Goal: Task Accomplishment & Management: Manage account settings

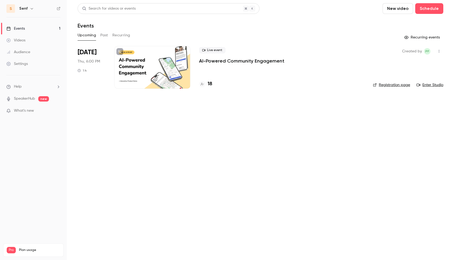
click at [229, 64] on p "AI-Powered Community Engagement" at bounding box center [241, 61] width 85 height 6
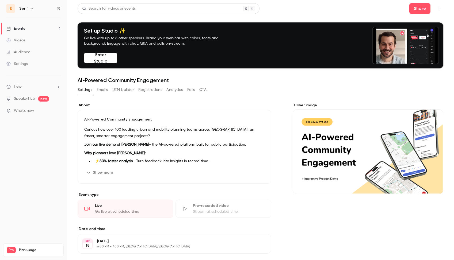
click at [106, 90] on button "Emails" at bounding box center [102, 90] width 11 height 9
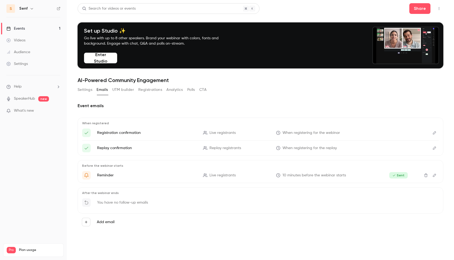
click at [127, 91] on button "UTM builder" at bounding box center [123, 90] width 22 height 9
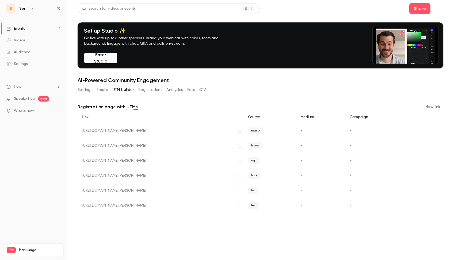
click at [151, 90] on button "Registrations" at bounding box center [150, 90] width 24 height 9
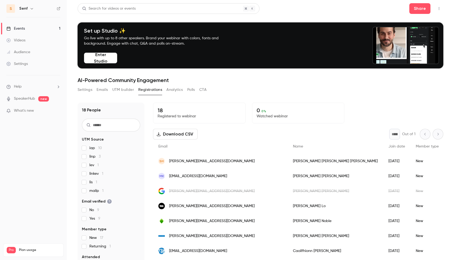
click at [173, 90] on button "Analytics" at bounding box center [174, 90] width 17 height 9
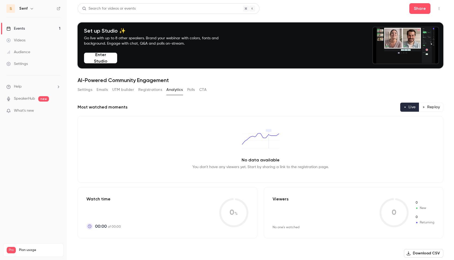
click at [189, 90] on button "Polls" at bounding box center [191, 90] width 8 height 9
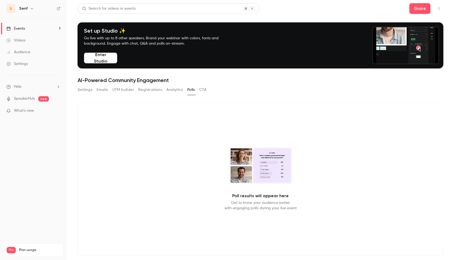
click at [136, 89] on div "Settings Emails UTM builder Registrations Analytics Polls CTA" at bounding box center [142, 90] width 129 height 9
click at [120, 89] on button "UTM builder" at bounding box center [123, 90] width 22 height 9
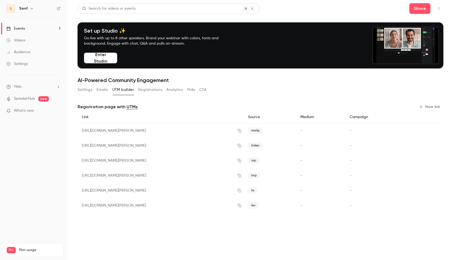
click at [91, 89] on button "Settings" at bounding box center [85, 90] width 15 height 9
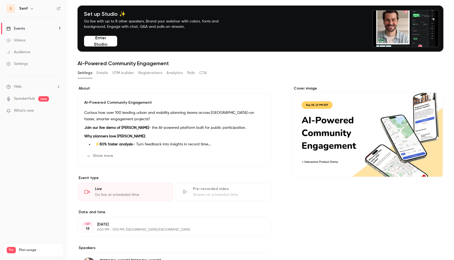
scroll to position [20, 0]
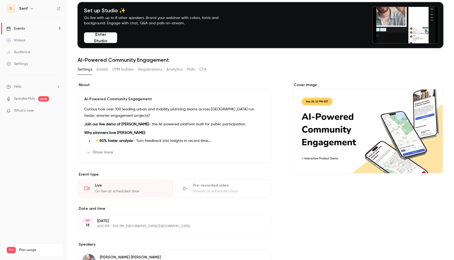
click at [120, 217] on div "[DATE] [DATE] 6:00 PM - 7:00 PM, [GEOGRAPHIC_DATA]/[GEOGRAPHIC_DATA] Edit" at bounding box center [175, 224] width 194 height 20
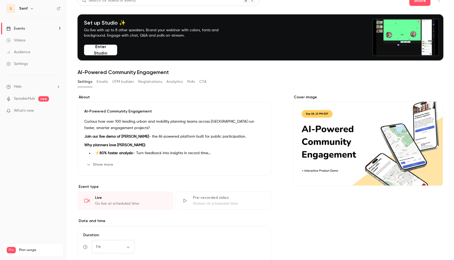
scroll to position [0, 0]
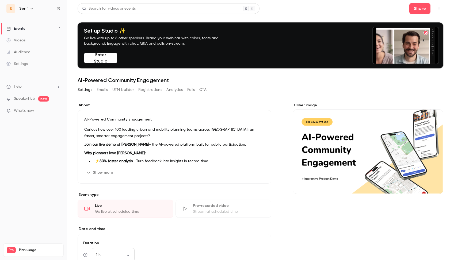
click at [131, 91] on button "UTM builder" at bounding box center [123, 90] width 22 height 9
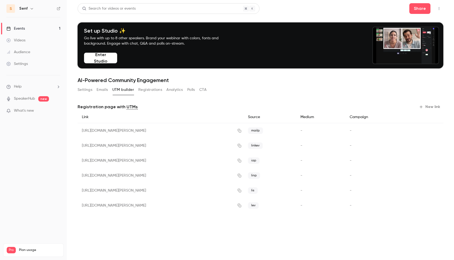
click at [145, 89] on button "Registrations" at bounding box center [150, 90] width 24 height 9
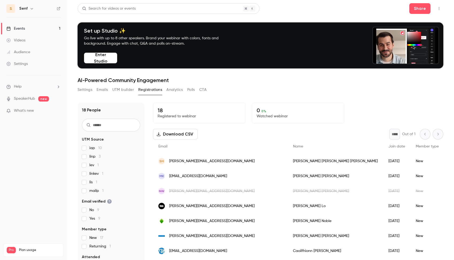
click at [171, 88] on button "Analytics" at bounding box center [174, 90] width 17 height 9
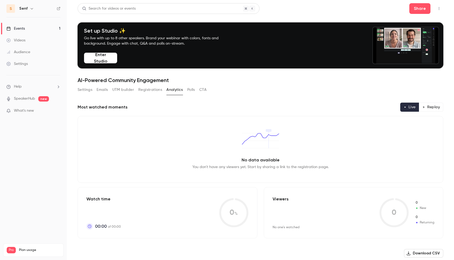
click at [189, 89] on button "Polls" at bounding box center [191, 90] width 8 height 9
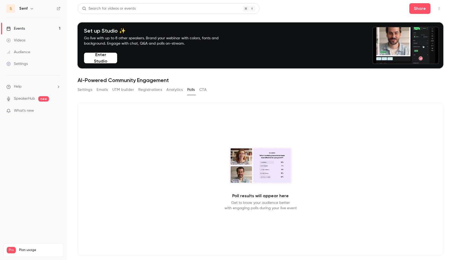
click at [207, 91] on div "Settings Emails UTM builder Registrations Analytics Polls CTA" at bounding box center [261, 91] width 366 height 11
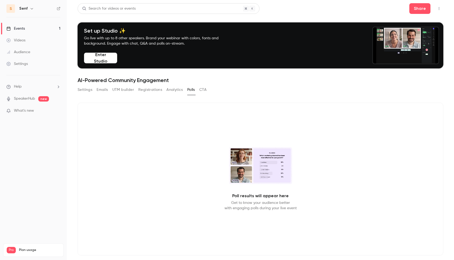
click at [206, 91] on button "CTA" at bounding box center [202, 90] width 7 height 9
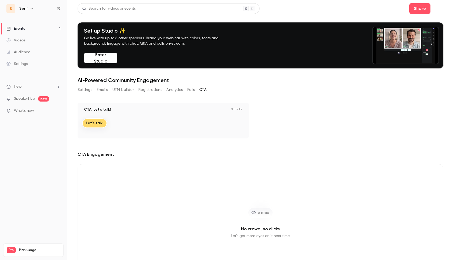
click at [87, 89] on button "Settings" at bounding box center [85, 90] width 15 height 9
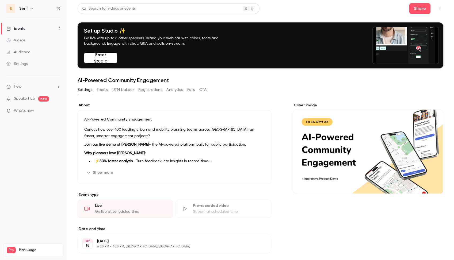
click at [104, 88] on button "Emails" at bounding box center [102, 90] width 11 height 9
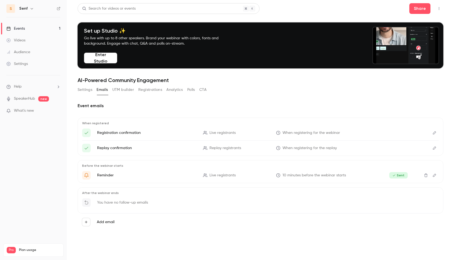
click at [91, 90] on button "Settings" at bounding box center [85, 90] width 15 height 9
